Goal: Find specific page/section: Find specific page/section

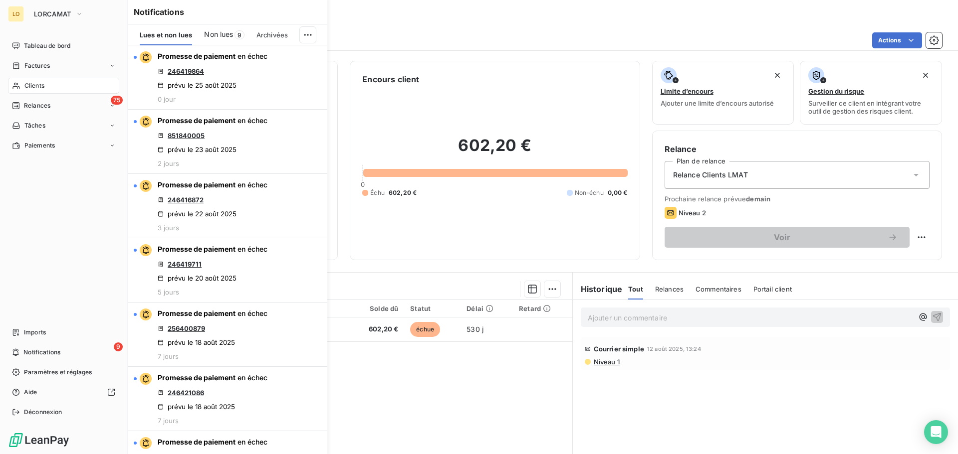
click at [16, 84] on icon at bounding box center [15, 86] width 7 height 6
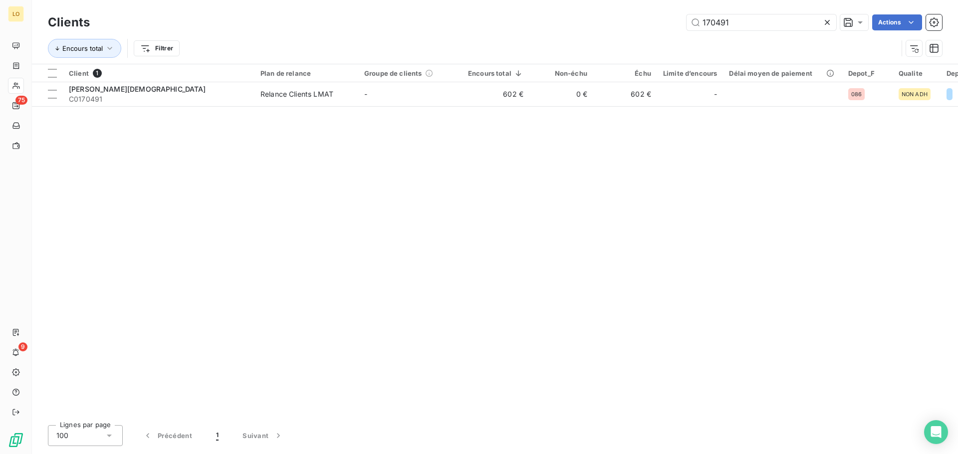
drag, startPoint x: 746, startPoint y: 22, endPoint x: 515, endPoint y: -2, distance: 232.7
click at [515, 0] on html "LO 75 9 Clients 170491 Actions Encours total Filtrer Client 1 Plan de relance G…" at bounding box center [479, 227] width 958 height 454
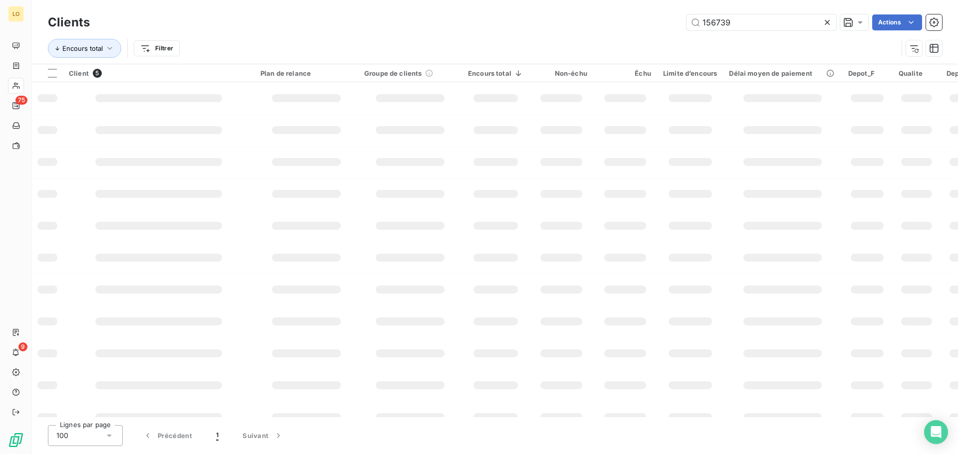
type input "156739"
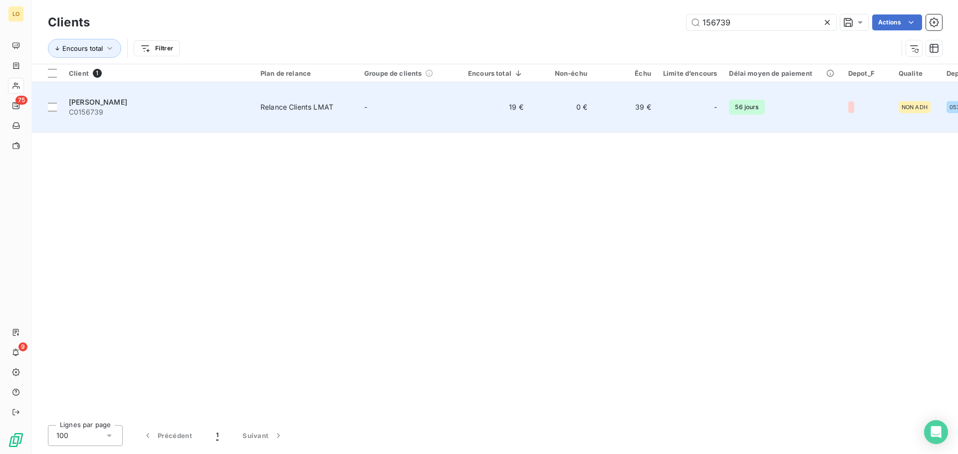
click at [121, 99] on span "[PERSON_NAME]" at bounding box center [98, 102] width 58 height 8
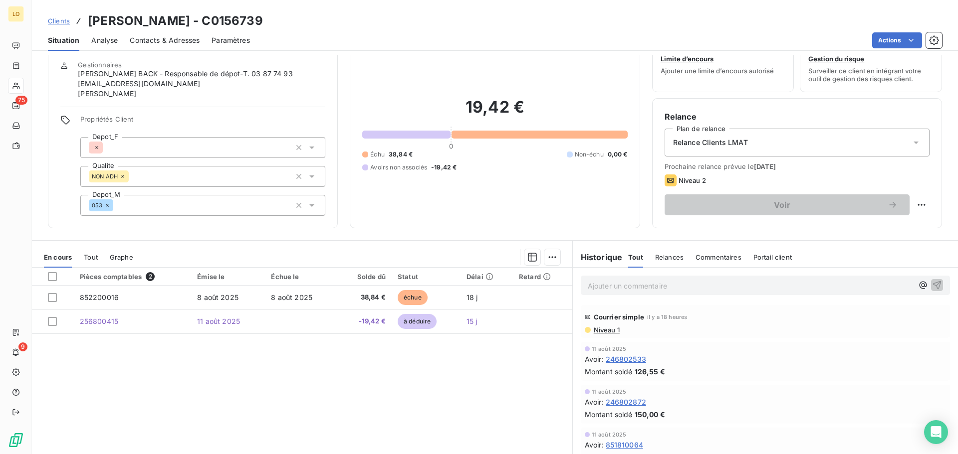
scroll to position [50, 0]
